Goal: Information Seeking & Learning: Learn about a topic

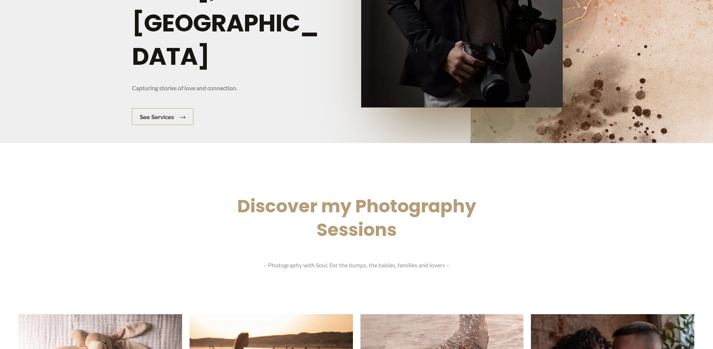
scroll to position [281, 0]
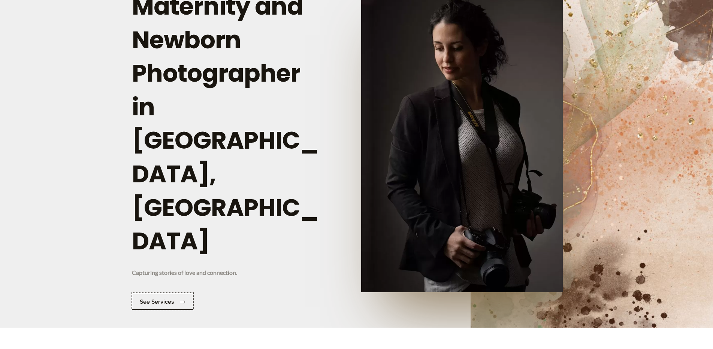
click at [172, 293] on link "See services" at bounding box center [162, 301] width 61 height 17
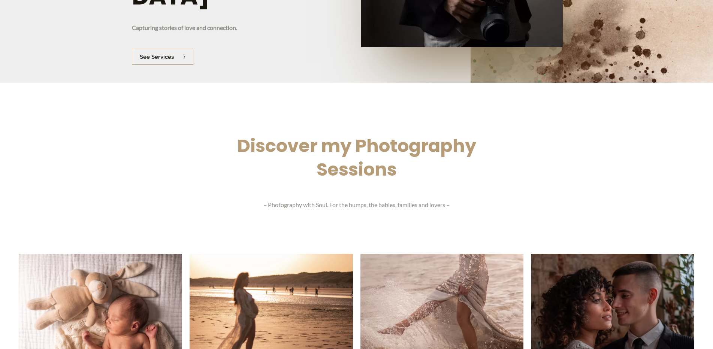
scroll to position [279, 0]
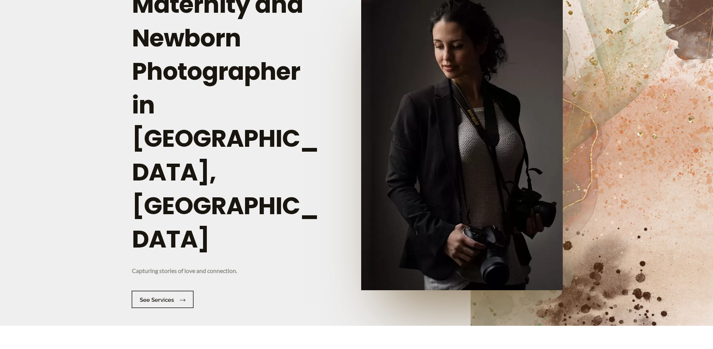
click at [151, 297] on span "See services" at bounding box center [157, 300] width 34 height 6
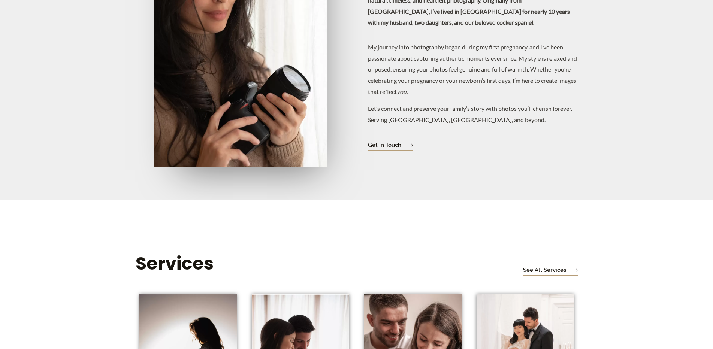
scroll to position [860, 0]
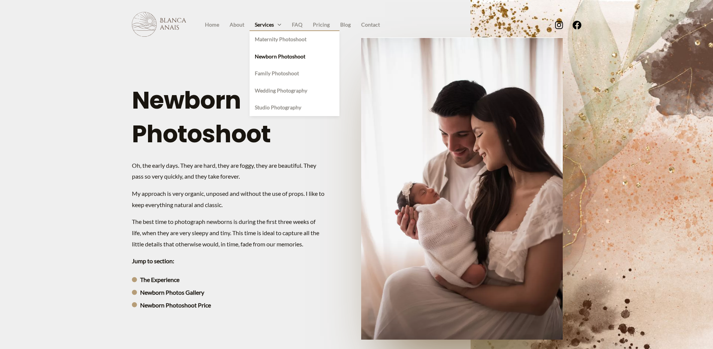
click at [283, 25] on link "Services" at bounding box center [267, 24] width 37 height 11
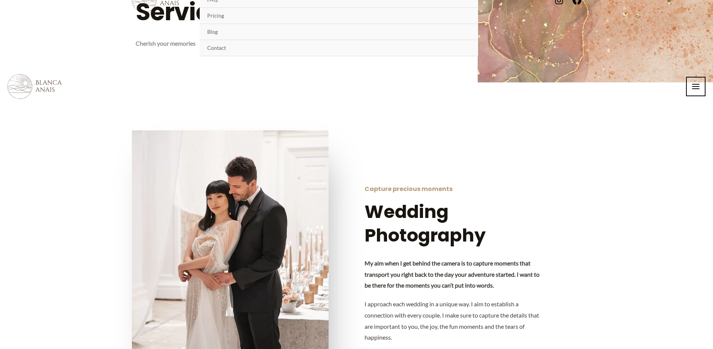
scroll to position [31, 0]
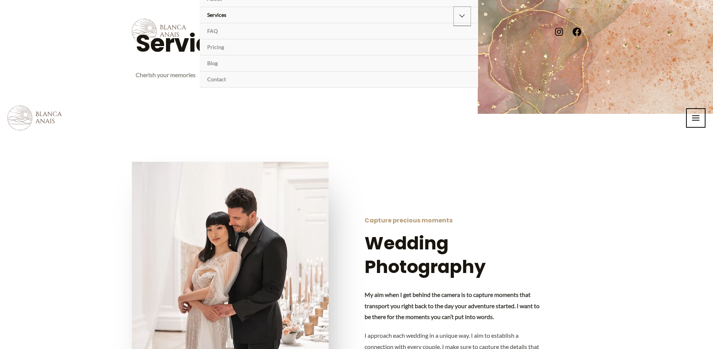
click at [460, 15] on button "Menu Toggle" at bounding box center [462, 16] width 17 height 19
